Goal: Information Seeking & Learning: Learn about a topic

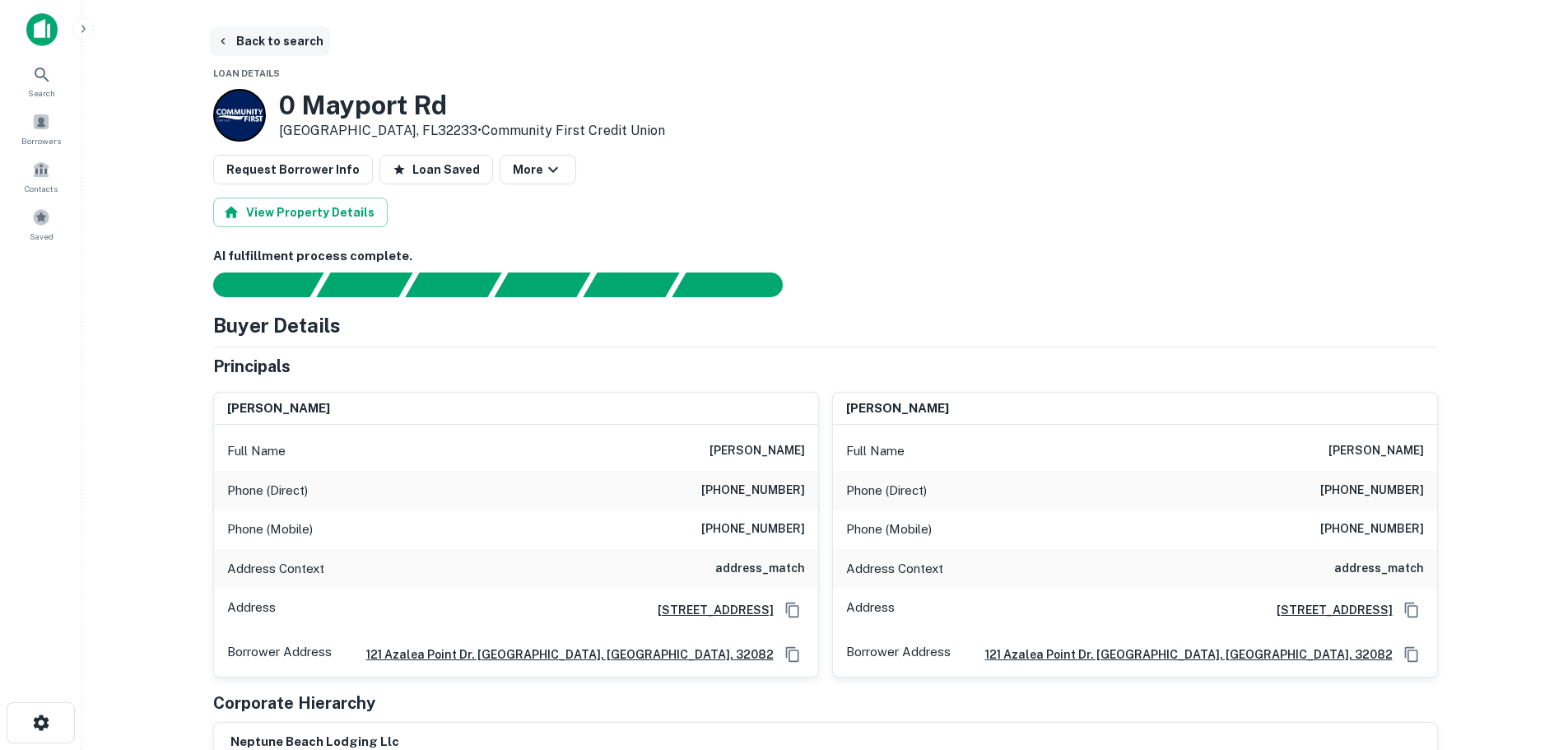
click at [249, 40] on button "Back to search" at bounding box center [269, 41] width 120 height 30
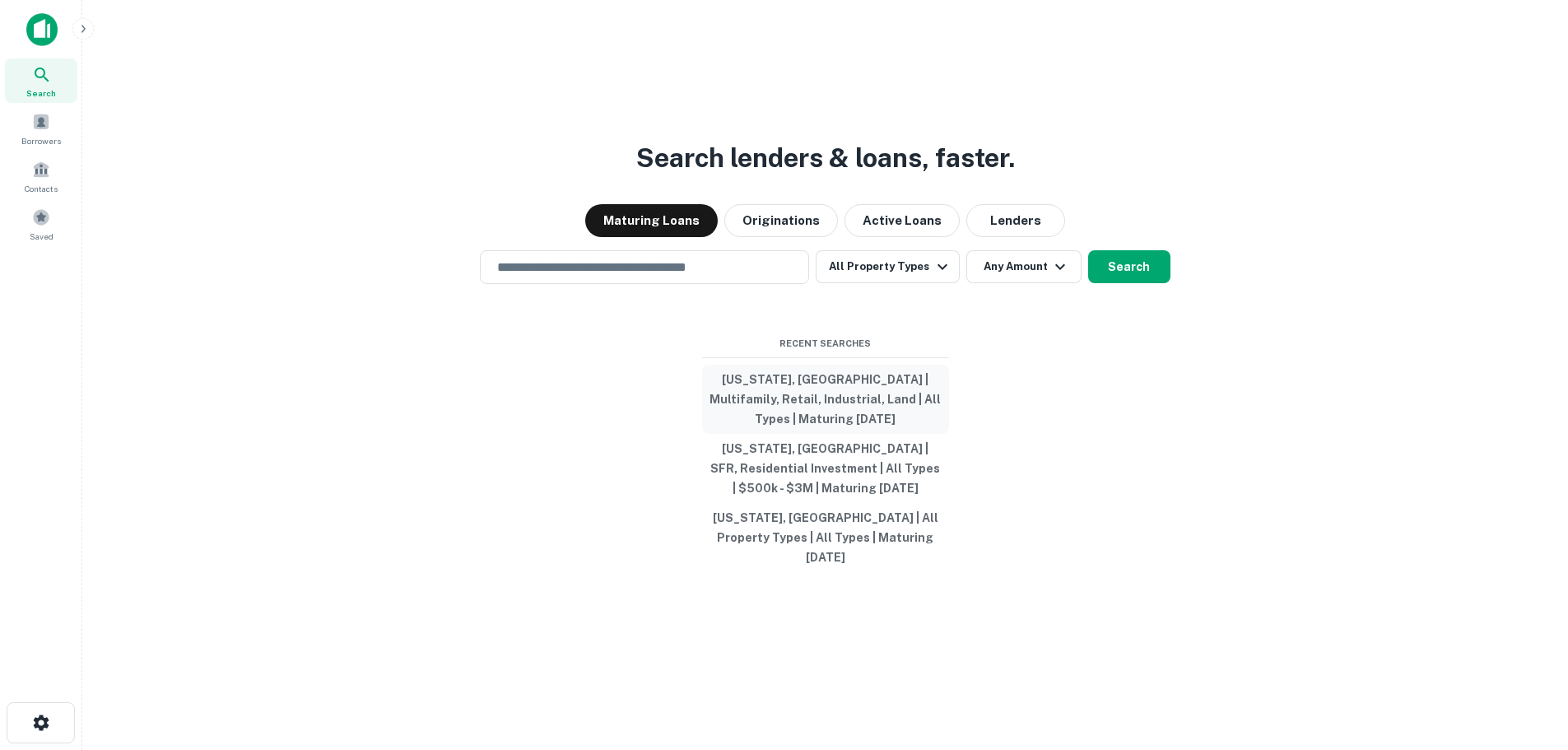
click at [830, 404] on button "[US_STATE], [GEOGRAPHIC_DATA] | Multifamily, Retail, Industrial, Land | All Typ…" at bounding box center [825, 399] width 247 height 69
type input "**********"
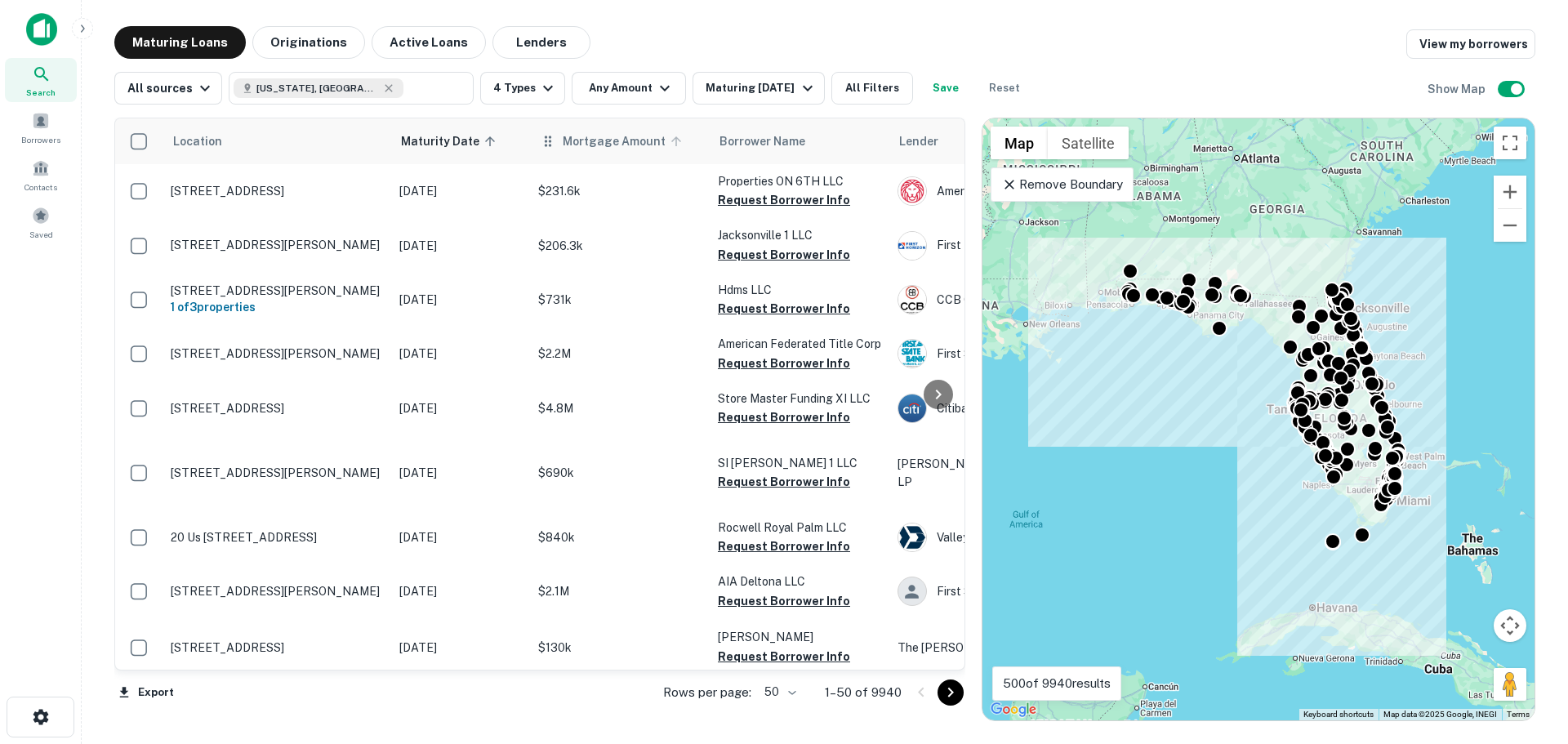
click at [672, 140] on icon at bounding box center [676, 141] width 14 height 14
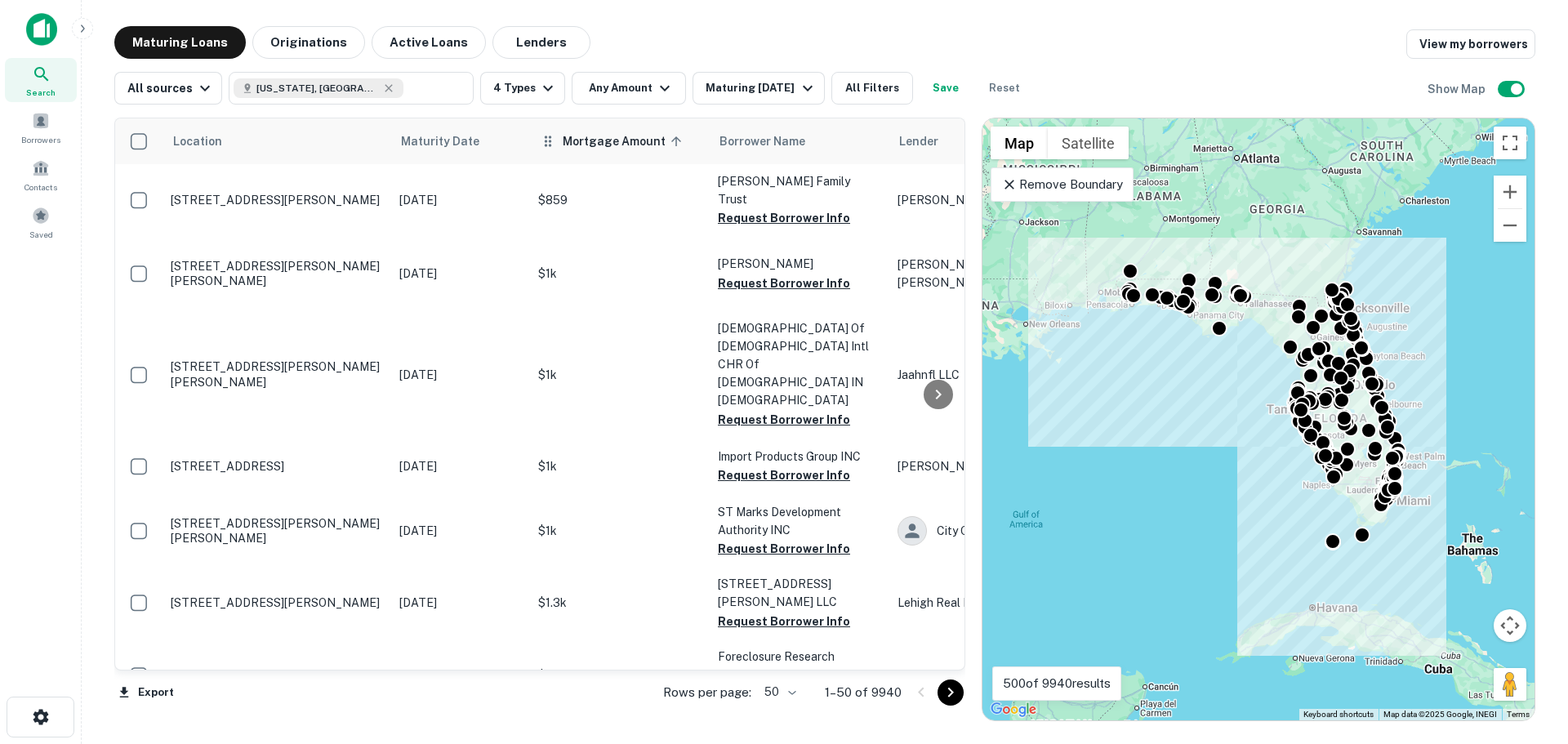
click at [672, 141] on icon at bounding box center [676, 141] width 14 height 14
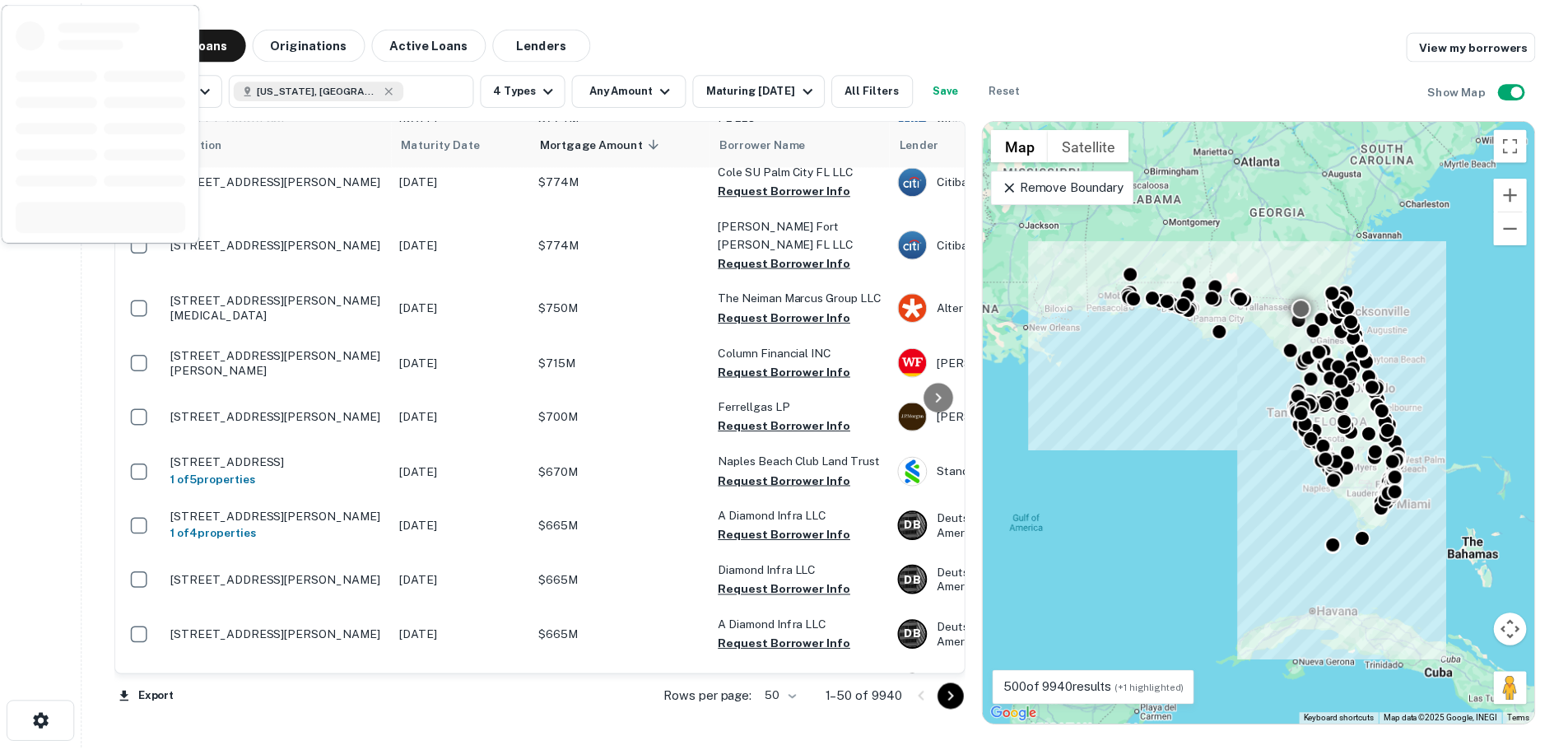
scroll to position [1235, 0]
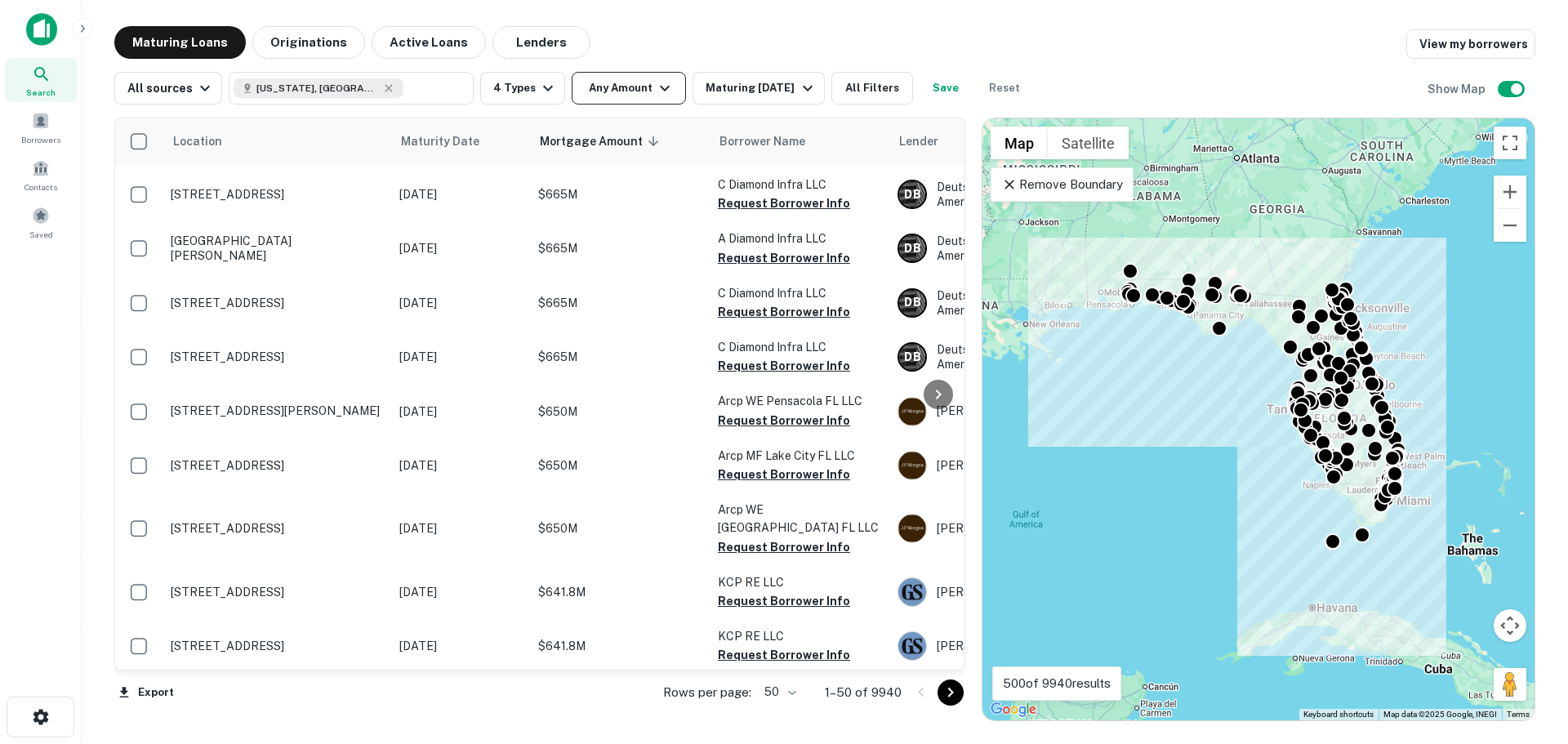
click at [658, 85] on icon "button" at bounding box center [665, 89] width 20 height 20
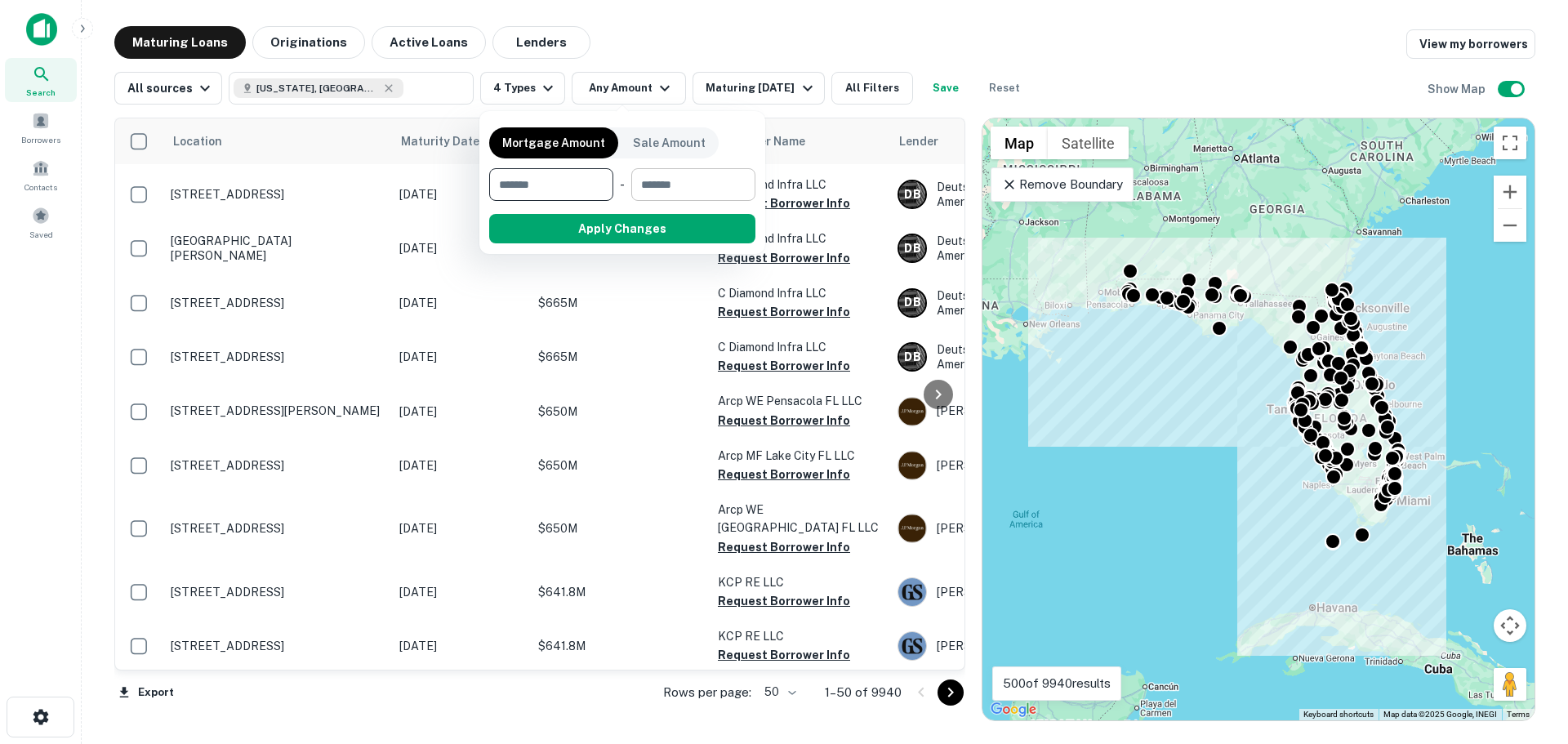
click at [659, 184] on input "number" at bounding box center [687, 184] width 113 height 33
type input "********"
click at [530, 184] on input "number" at bounding box center [540, 184] width 102 height 33
type input "********"
click at [661, 223] on button "Apply Changes" at bounding box center [652, 228] width 207 height 30
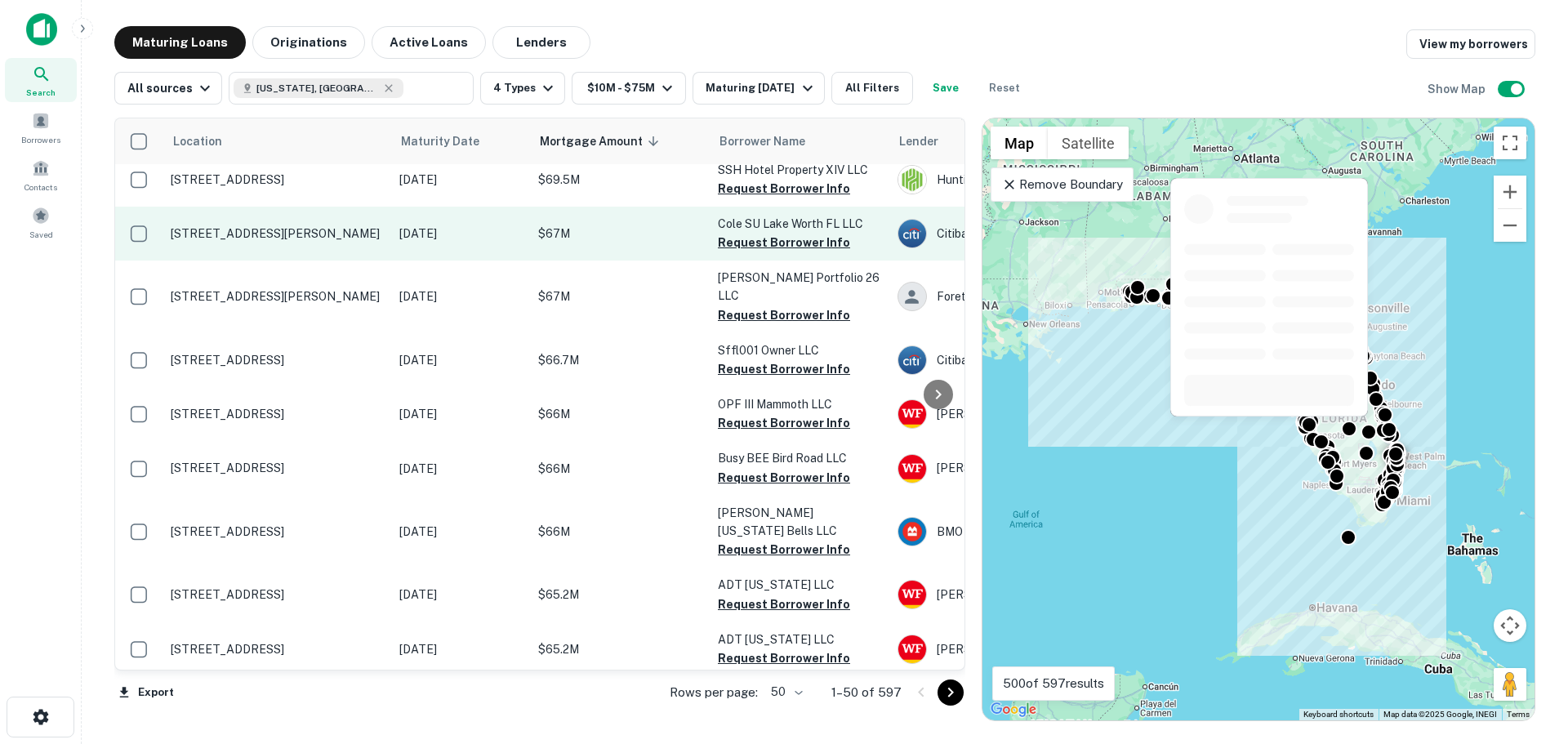
click at [308, 228] on p "[STREET_ADDRESS][PERSON_NAME]" at bounding box center [277, 233] width 213 height 14
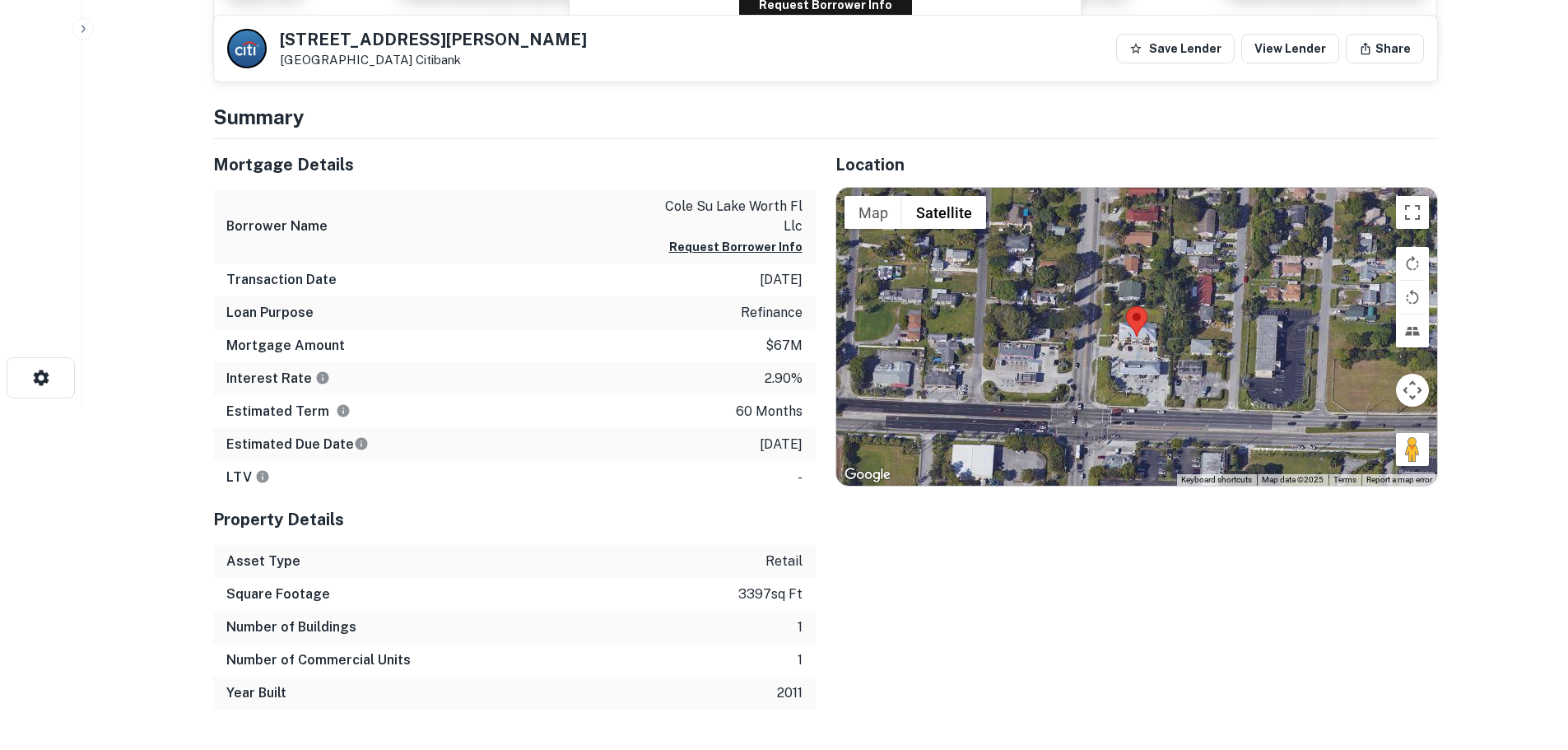
scroll to position [165, 0]
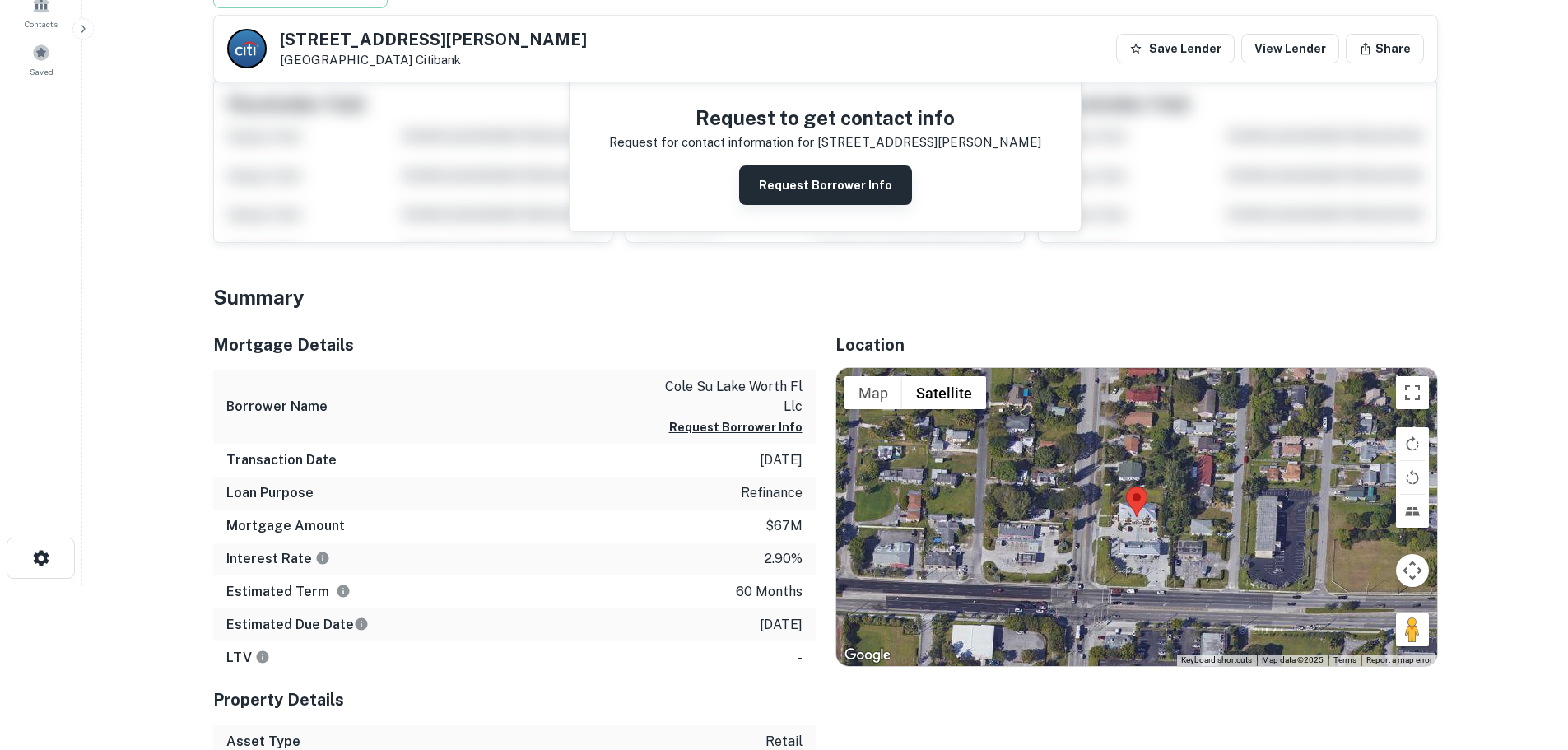
click at [832, 188] on button "Request Borrower Info" at bounding box center [825, 186] width 173 height 40
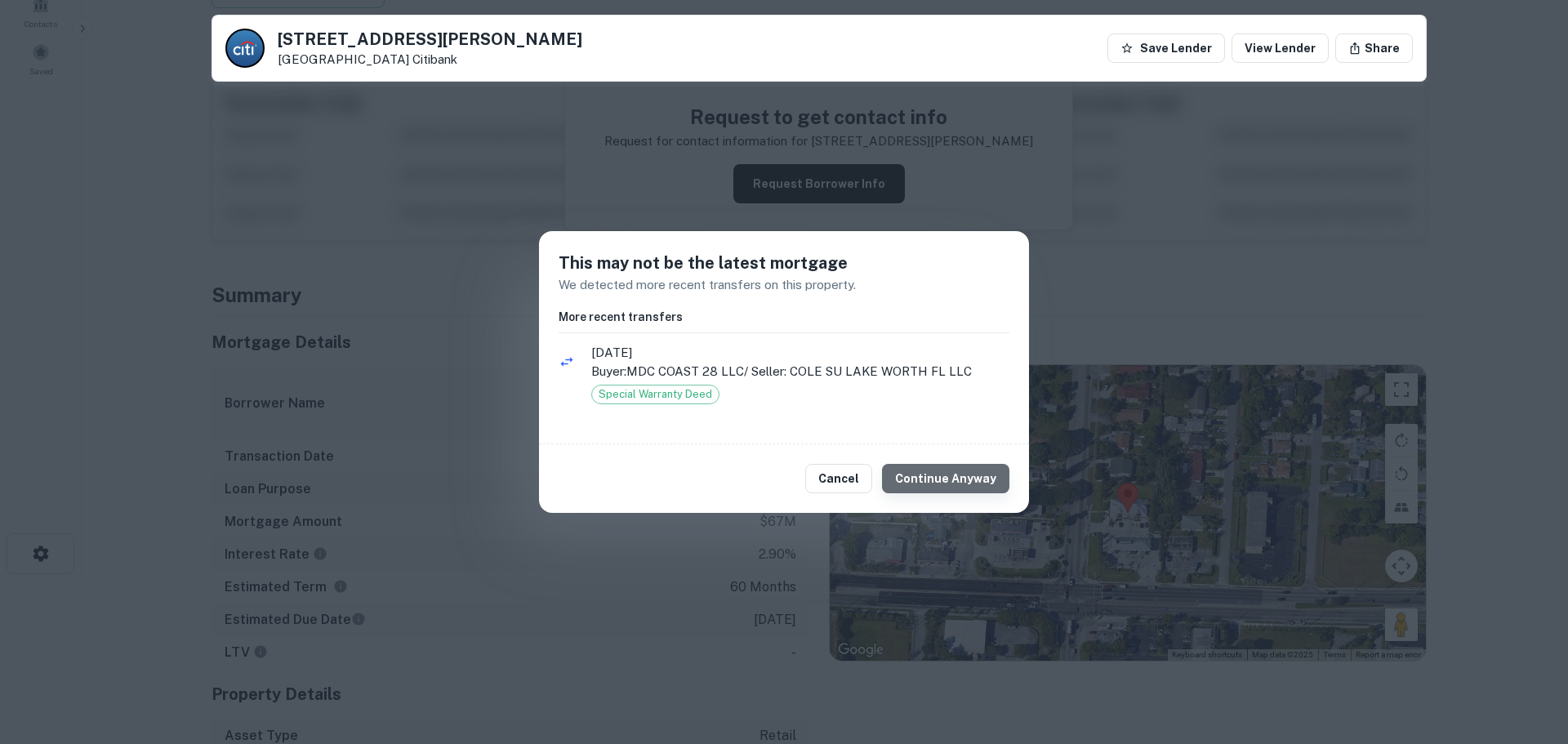
click at [963, 482] on button "Continue Anyway" at bounding box center [946, 478] width 128 height 30
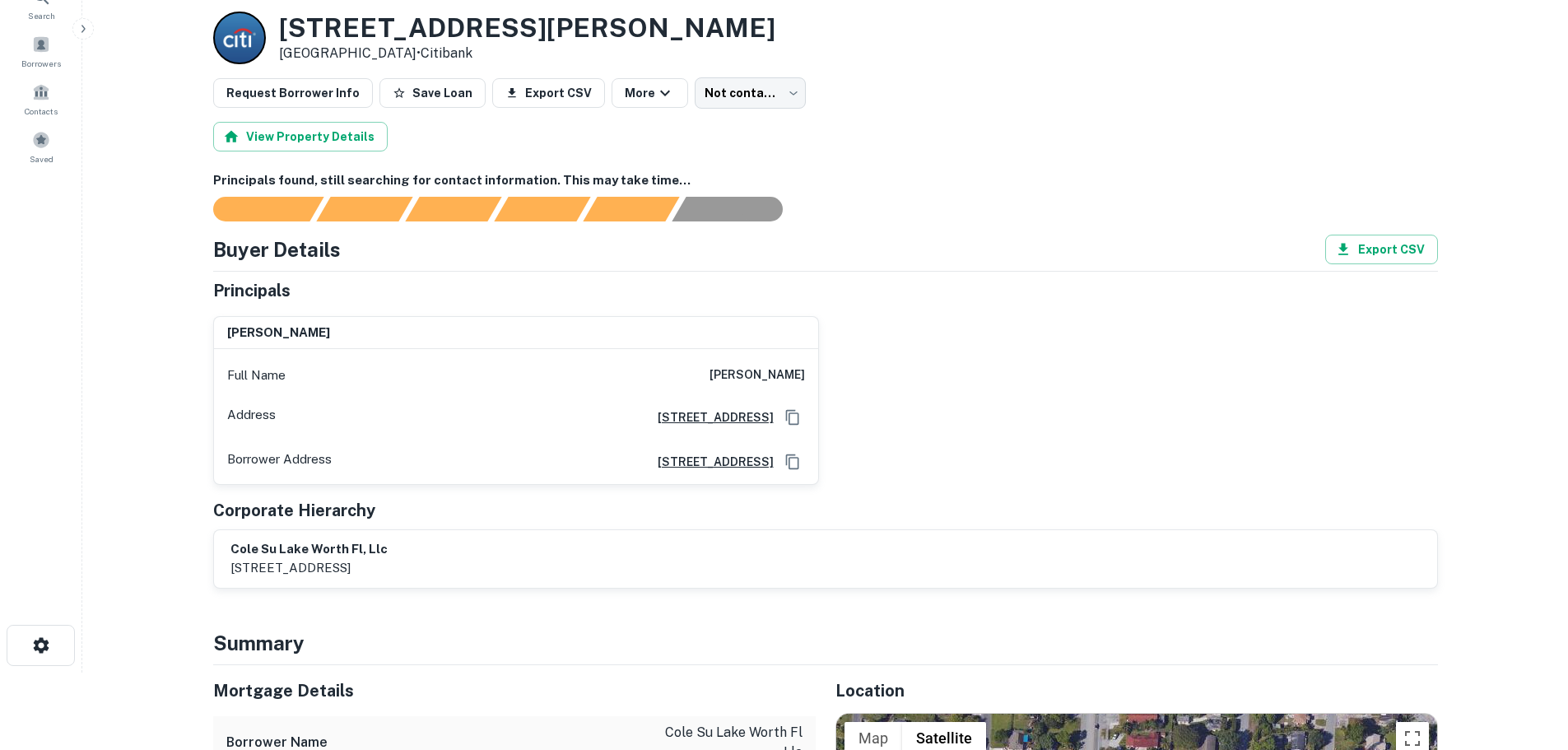
scroll to position [0, 0]
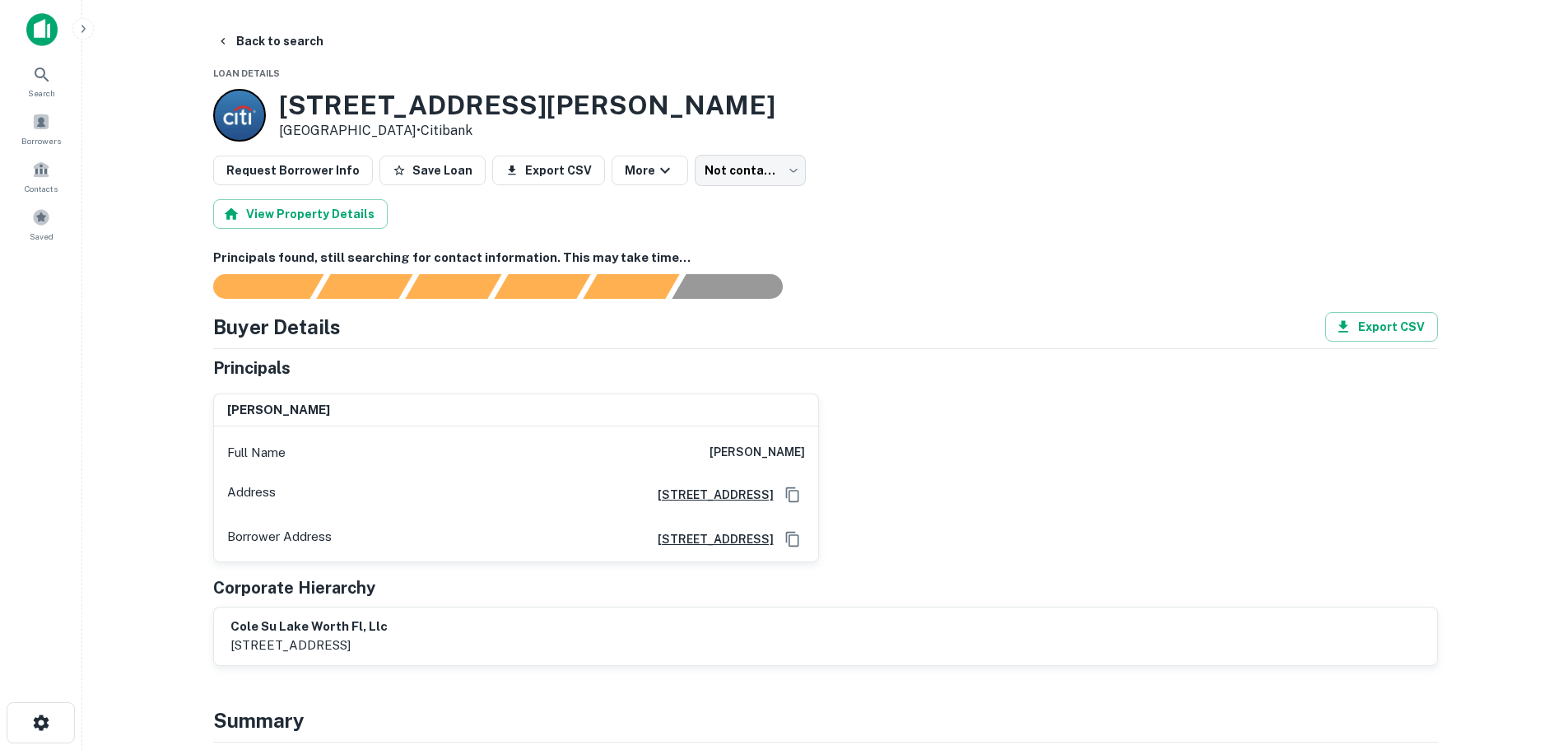
click at [43, 23] on img at bounding box center [41, 30] width 32 height 33
click at [36, 31] on img at bounding box center [41, 30] width 32 height 33
